Goal: Task Accomplishment & Management: Use online tool/utility

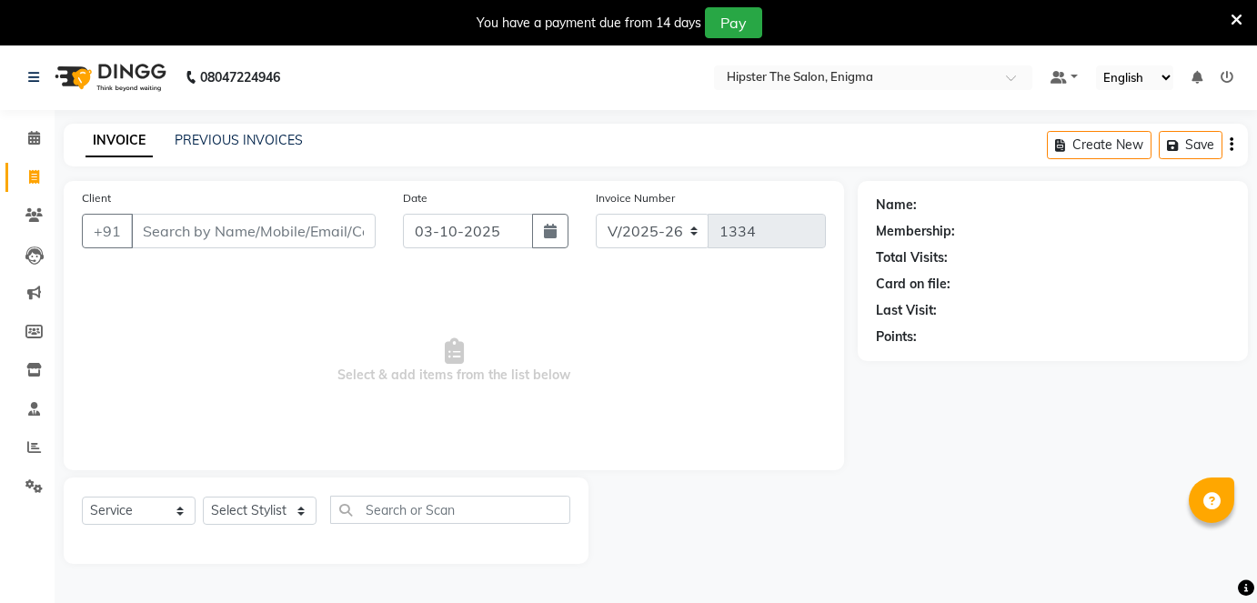
select select "4468"
select select "service"
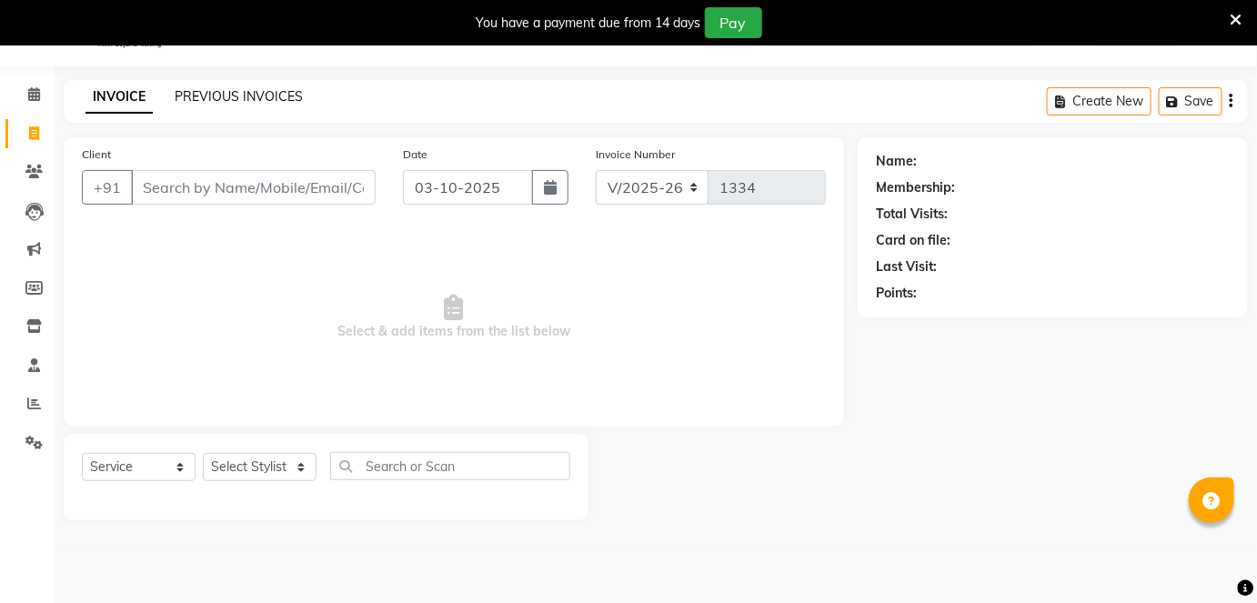
click at [247, 94] on link "PREVIOUS INVOICES" at bounding box center [239, 96] width 128 height 16
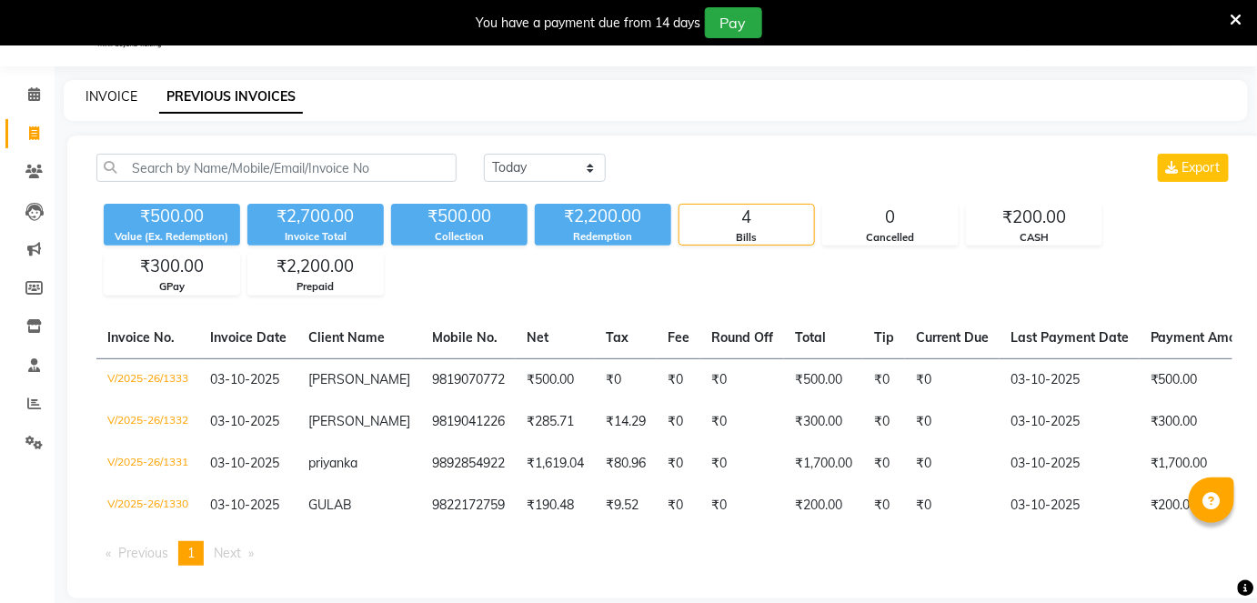
click at [106, 100] on link "INVOICE" at bounding box center [112, 96] width 52 height 16
select select "service"
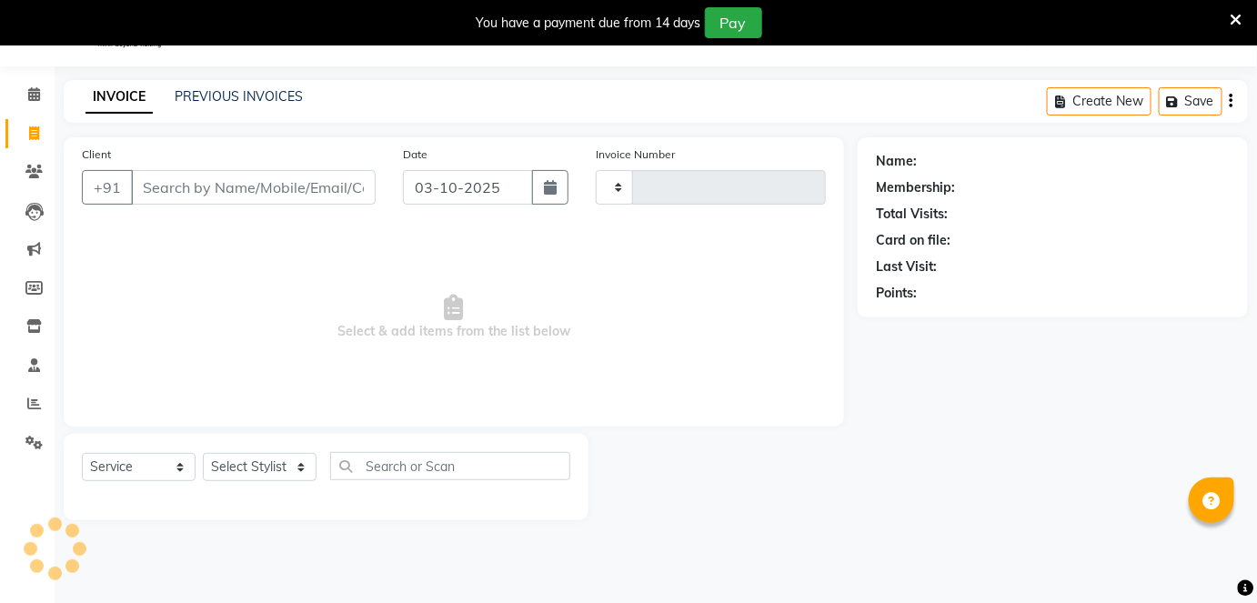
type input "1334"
select select "4468"
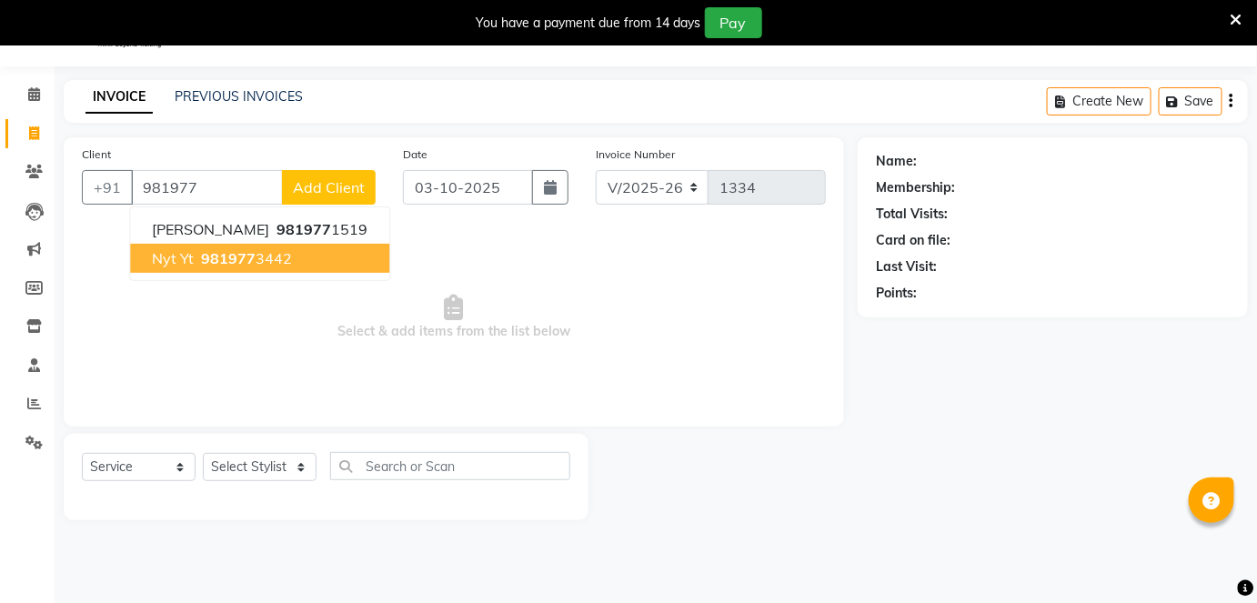
click at [288, 269] on button "nyt yt 981977 3442" at bounding box center [259, 258] width 259 height 29
type input "9819773442"
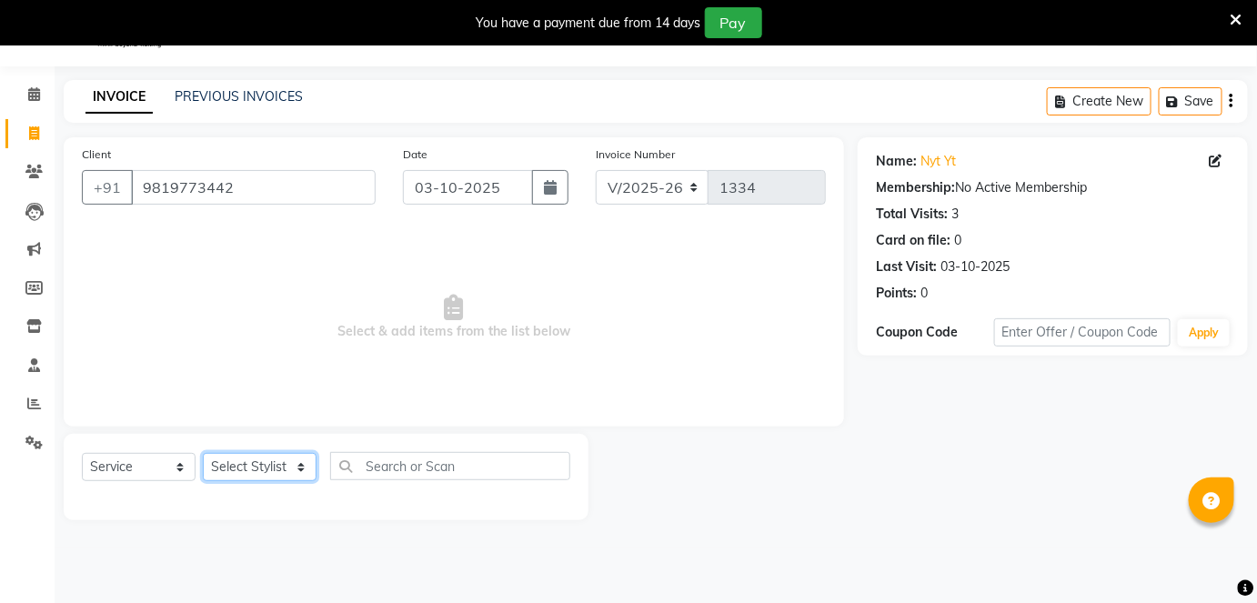
click at [259, 461] on select "Select Stylist [PERSON_NAME] [PERSON_NAME] [PERSON_NAME] [PERSON_NAME] poonam […" at bounding box center [260, 467] width 114 height 28
select select "85797"
click at [203, 453] on select "Select Stylist [PERSON_NAME] [PERSON_NAME] [PERSON_NAME] [PERSON_NAME] poonam […" at bounding box center [260, 467] width 114 height 28
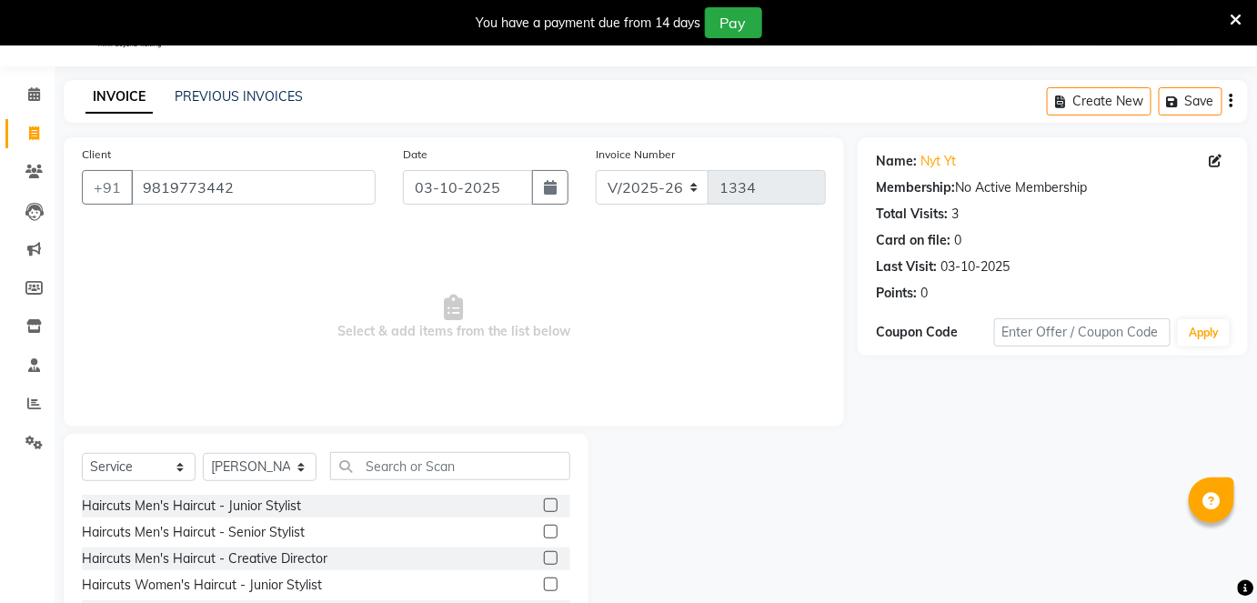
click at [544, 508] on label at bounding box center [551, 506] width 14 height 14
click at [544, 508] on input "checkbox" at bounding box center [550, 506] width 12 height 12
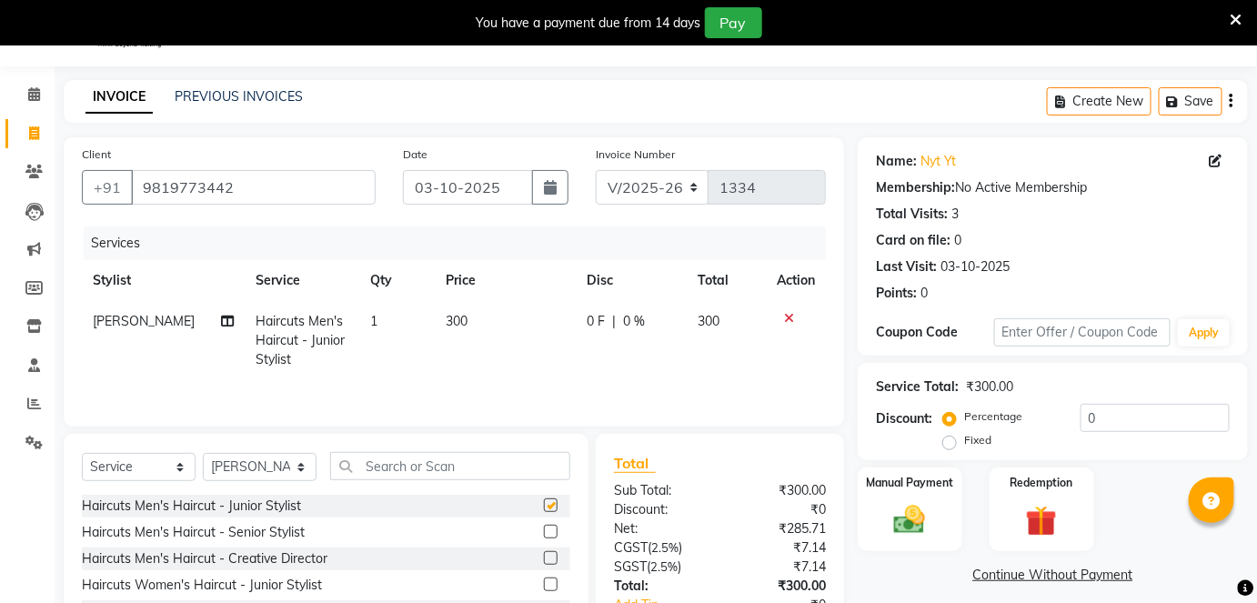
checkbox input "false"
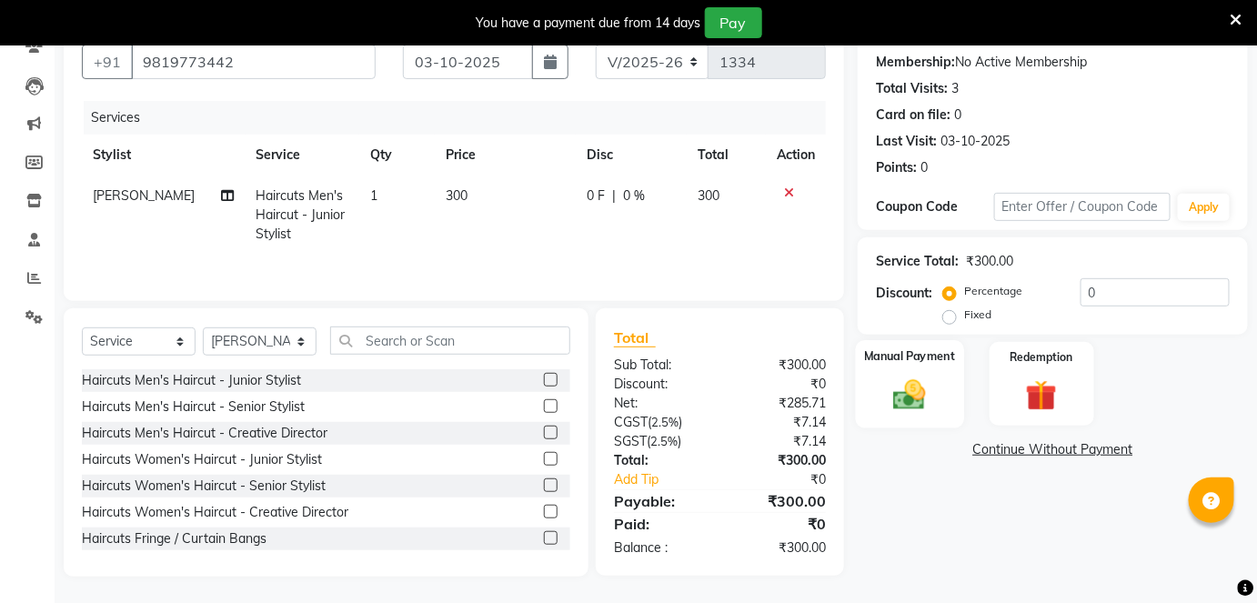
click at [917, 399] on img at bounding box center [909, 394] width 53 height 37
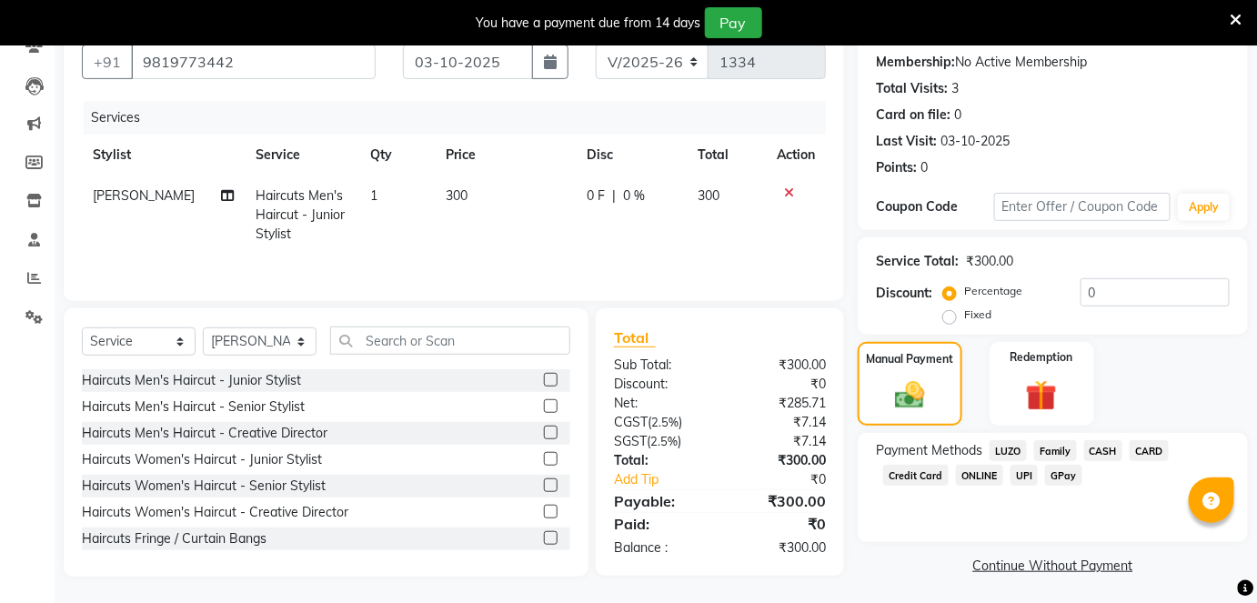
click at [1063, 479] on span "GPay" at bounding box center [1063, 475] width 37 height 21
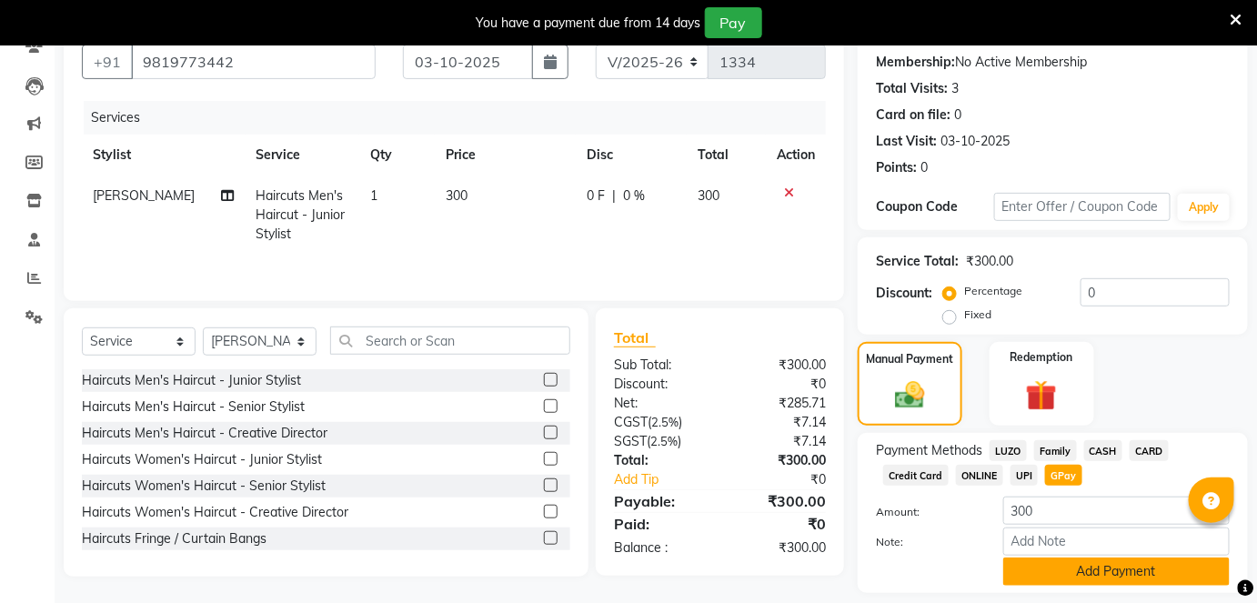
click at [1090, 566] on button "Add Payment" at bounding box center [1116, 572] width 227 height 28
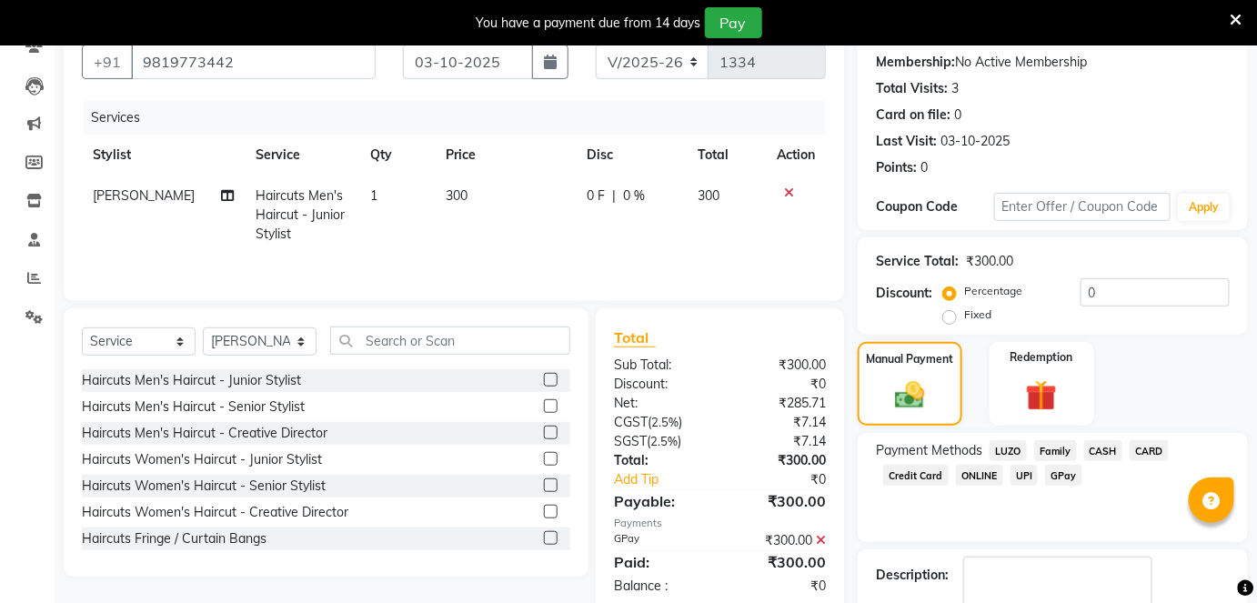
scroll to position [262, 0]
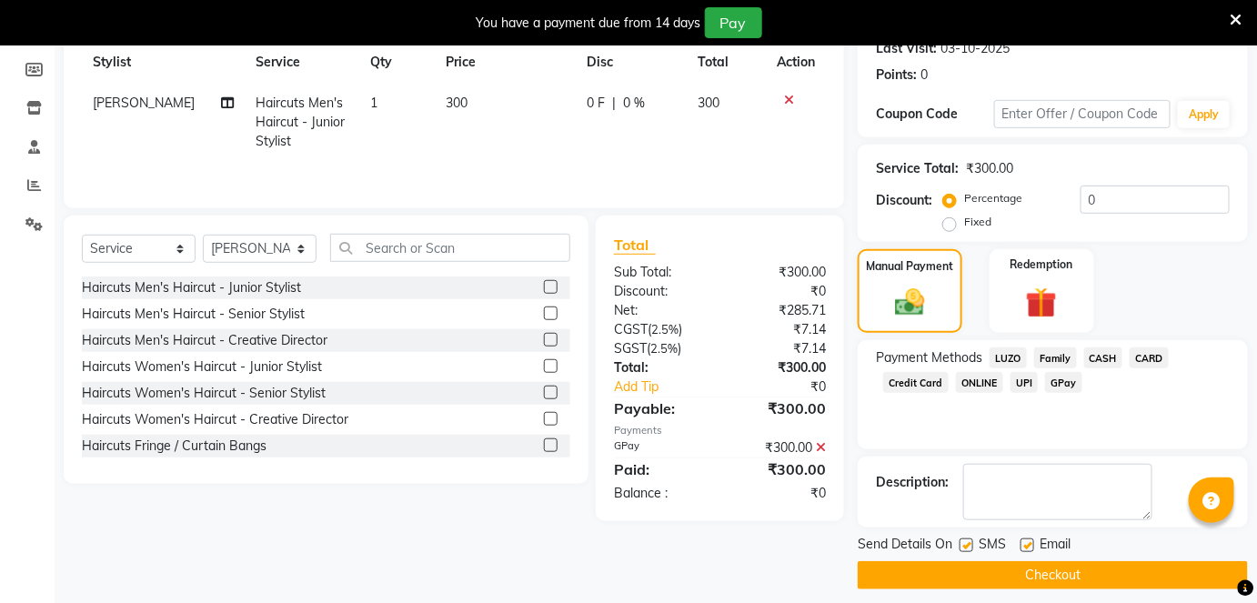
click at [1026, 544] on label at bounding box center [1028, 546] width 14 height 14
click at [1026, 544] on input "checkbox" at bounding box center [1027, 546] width 12 height 12
checkbox input "false"
click at [965, 541] on label at bounding box center [967, 546] width 14 height 14
click at [965, 541] on input "checkbox" at bounding box center [966, 546] width 12 height 12
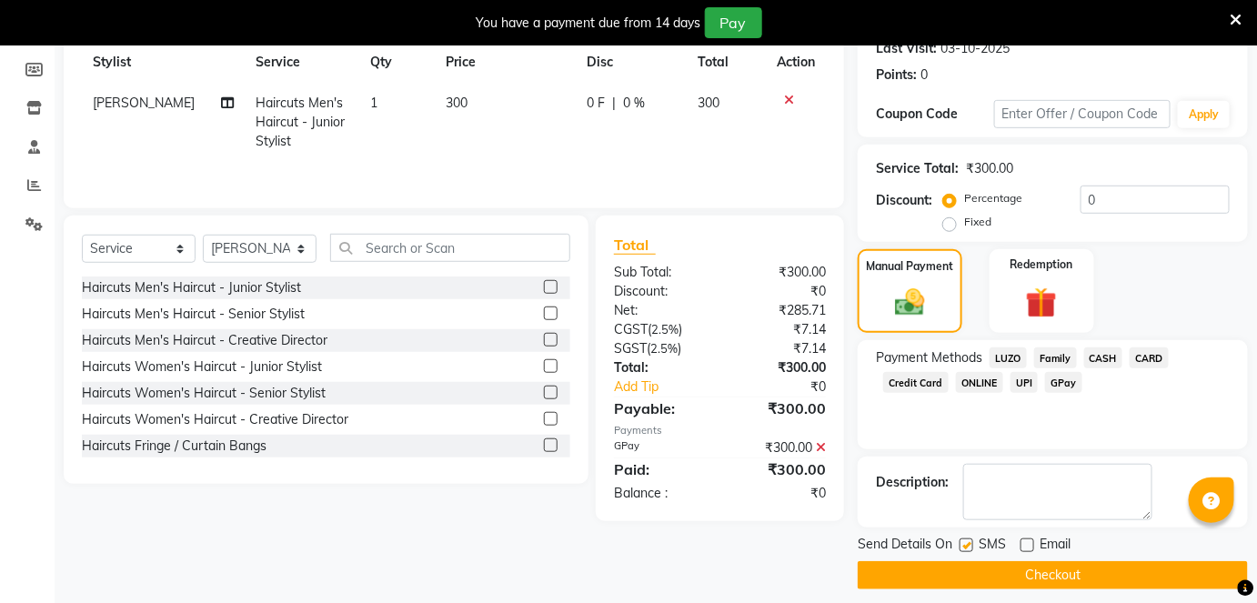
checkbox input "false"
click at [993, 574] on button "Checkout" at bounding box center [1053, 575] width 390 height 28
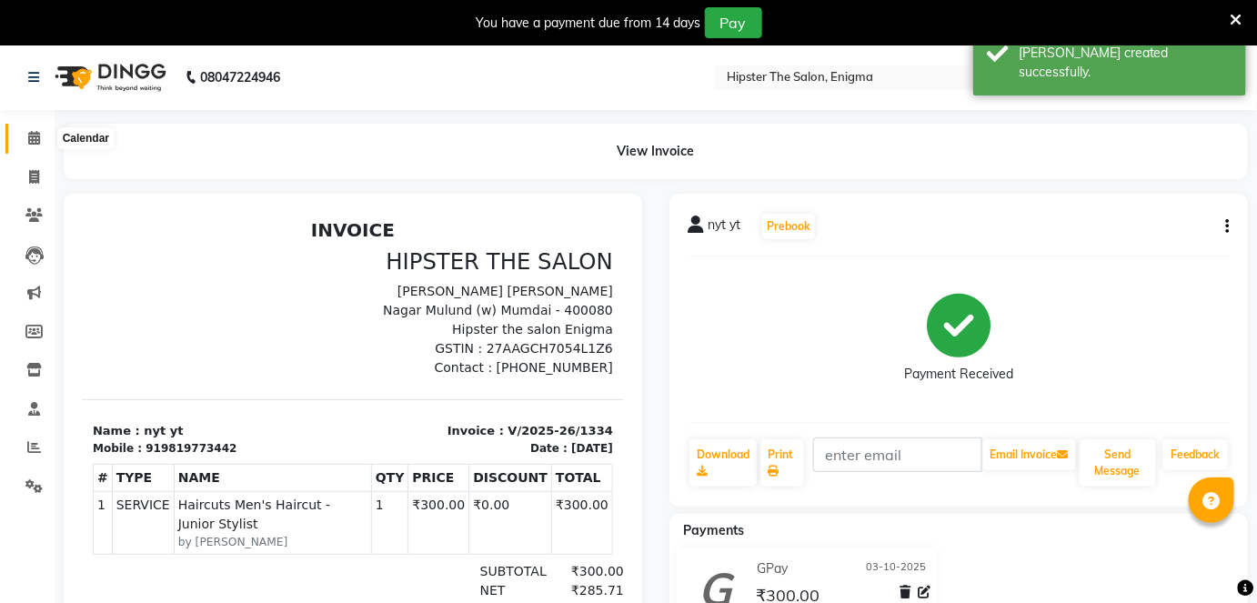
click at [24, 128] on span at bounding box center [34, 138] width 32 height 21
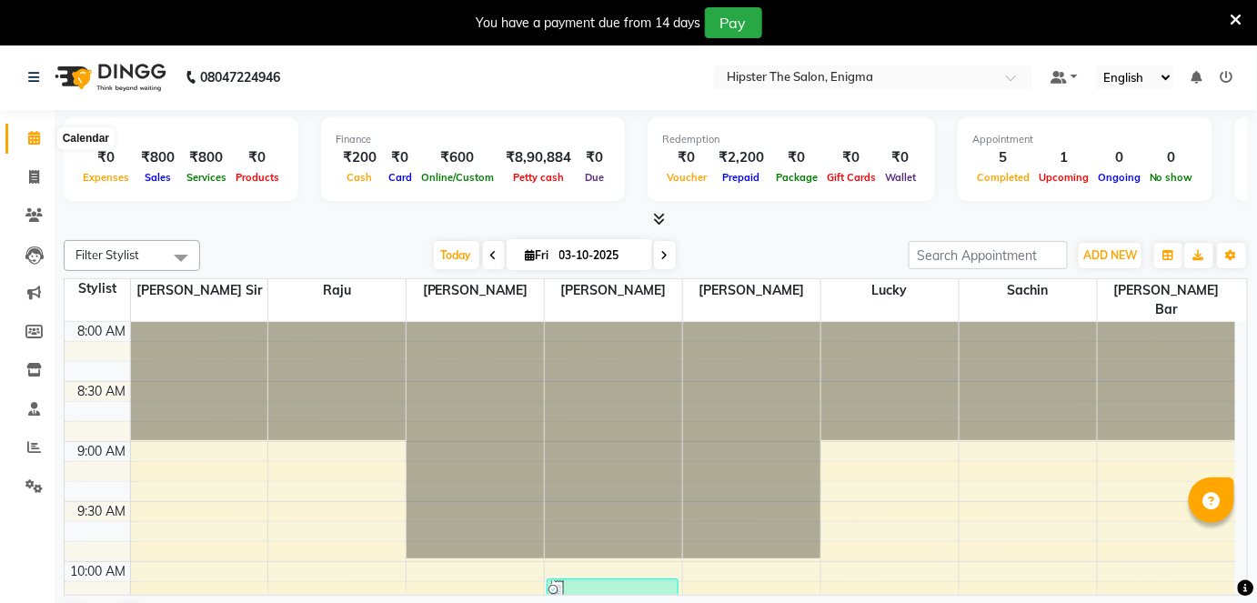
click at [32, 136] on icon at bounding box center [34, 138] width 12 height 14
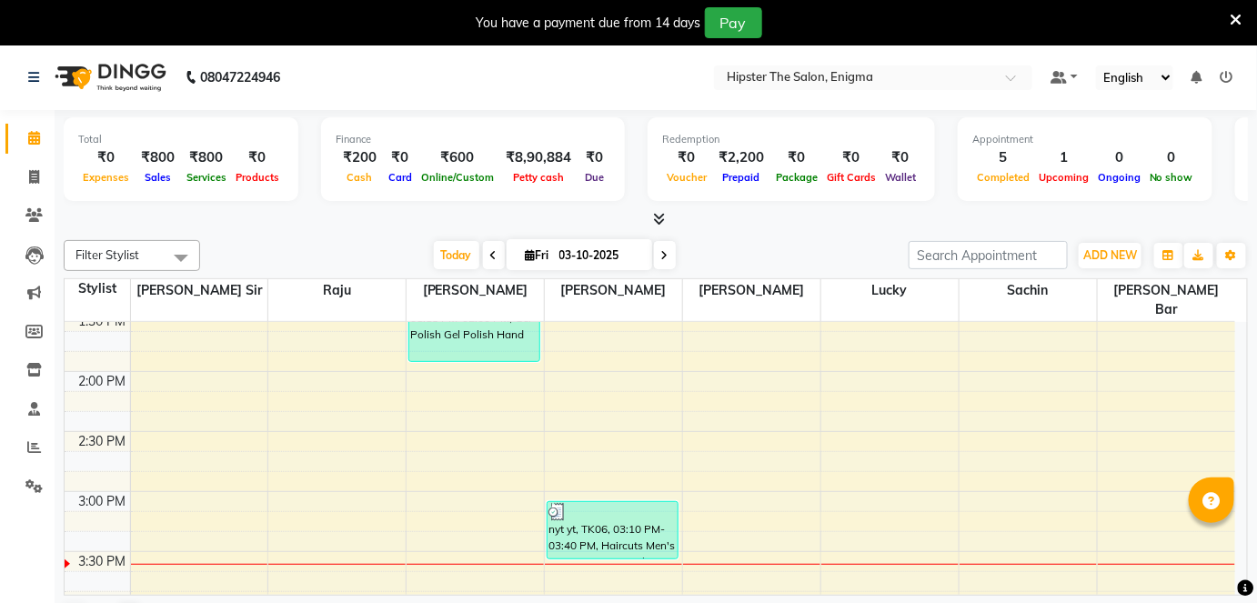
scroll to position [671, 0]
